Goal: Navigation & Orientation: Understand site structure

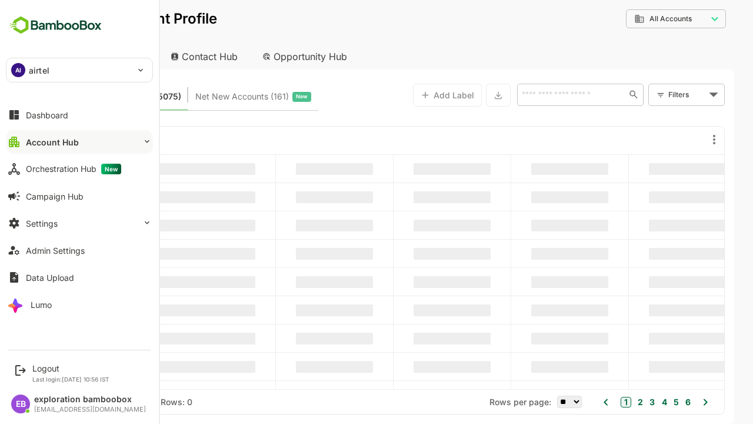
click at [79, 142] on button "Account Hub" at bounding box center [79, 142] width 147 height 24
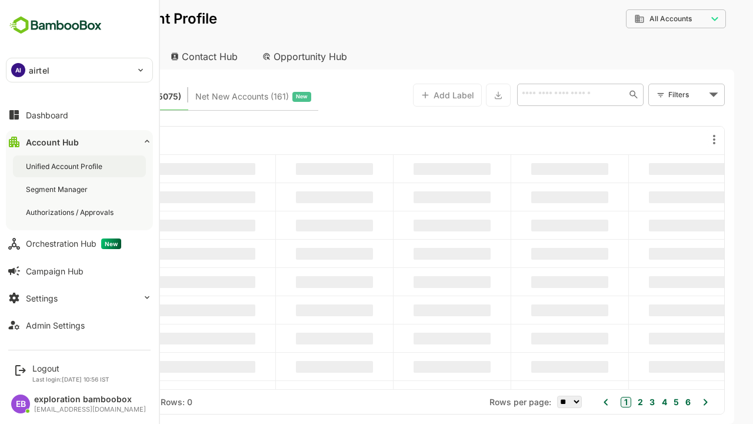
click at [65, 166] on div "Unified Account Profile" at bounding box center [65, 166] width 79 height 10
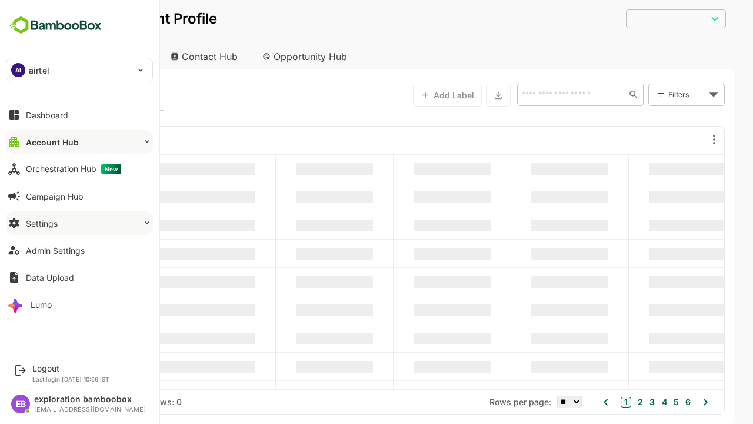
type input "**********"
click at [79, 142] on button "Account Hub" at bounding box center [79, 142] width 147 height 24
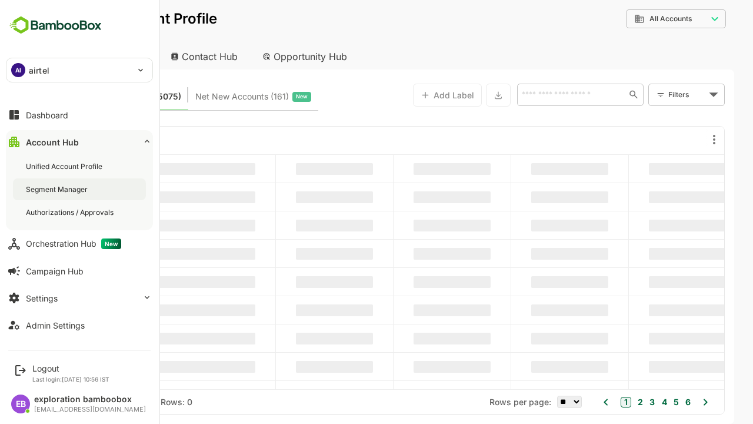
click at [58, 189] on div "Segment Manager" at bounding box center [58, 189] width 64 height 10
click at [71, 212] on div "Authorizations / Approvals" at bounding box center [71, 212] width 90 height 10
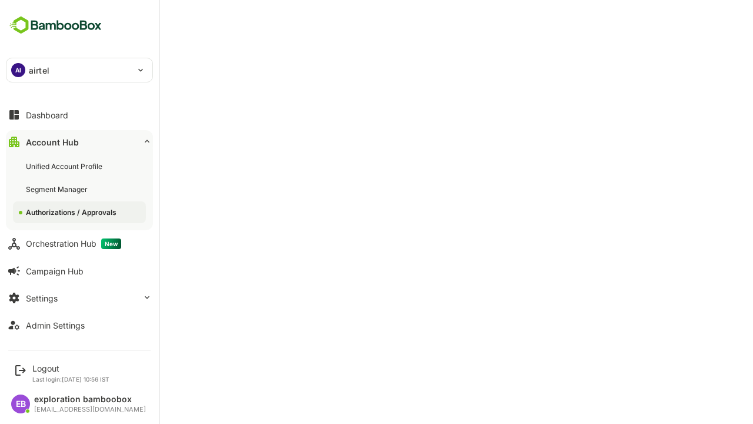
click at [79, 142] on button "Account Hub" at bounding box center [79, 142] width 147 height 24
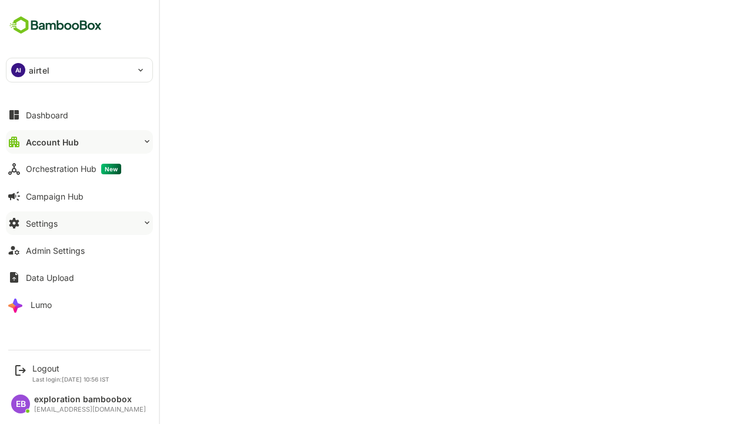
click at [79, 223] on button "Settings" at bounding box center [79, 223] width 147 height 24
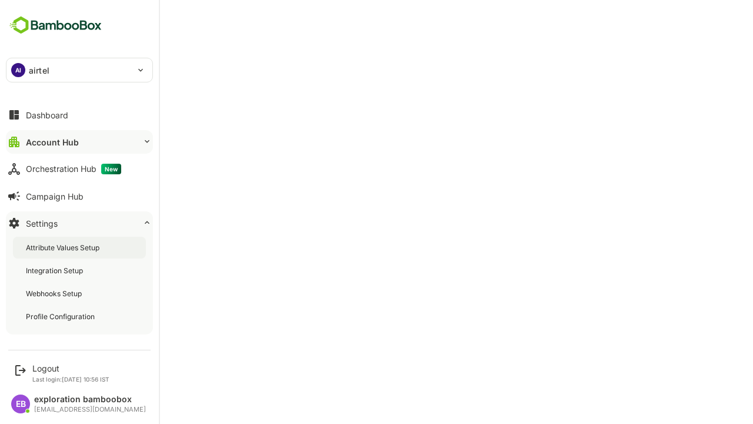
click at [64, 247] on div "Attribute Values Setup" at bounding box center [64, 247] width 76 height 10
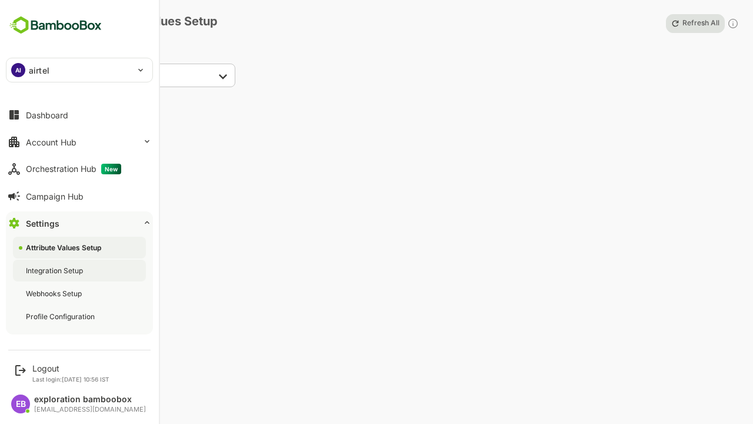
click at [55, 270] on div "Integration Setup" at bounding box center [55, 270] width 59 height 10
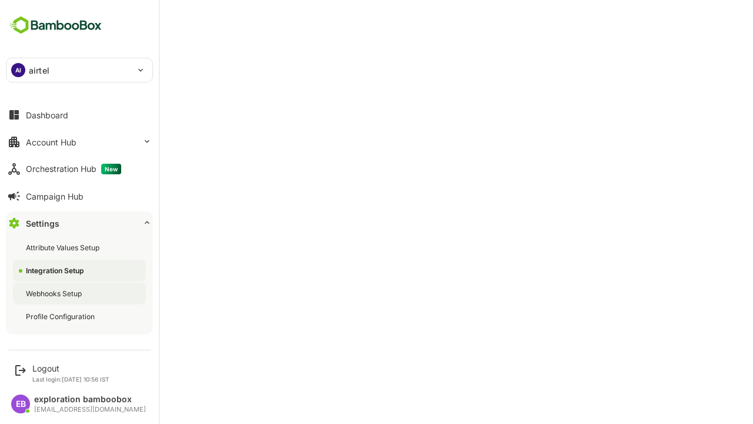
click at [55, 293] on div "Webhooks Setup" at bounding box center [55, 293] width 58 height 10
click at [61, 316] on div "Profile Configuration" at bounding box center [61, 316] width 71 height 10
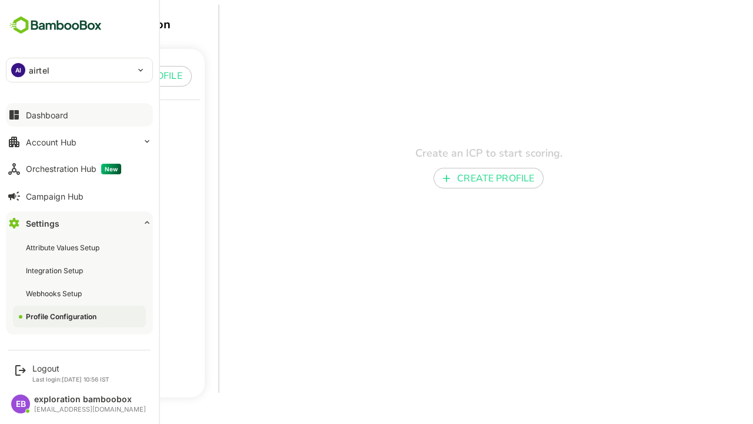
click at [79, 115] on button "Dashboard" at bounding box center [79, 115] width 147 height 24
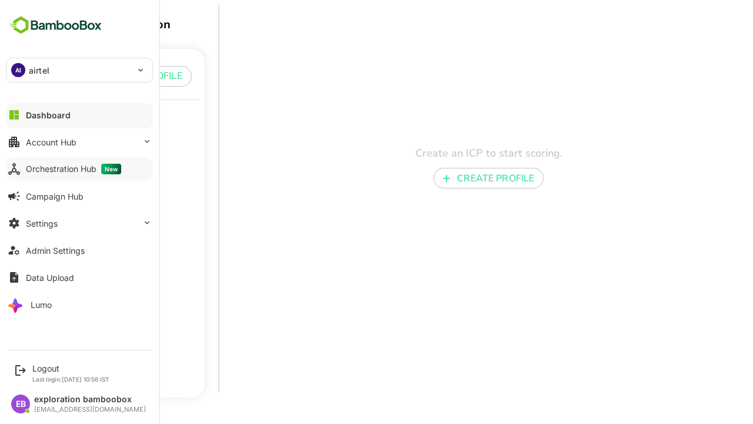
click at [73, 169] on div "Orchestration Hub New" at bounding box center [73, 169] width 95 height 11
